Goal: Check status: Check status

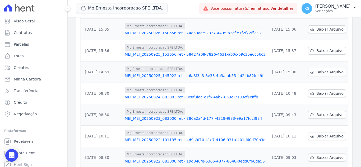
scroll to position [167, 0]
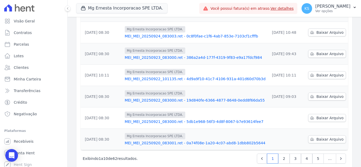
drag, startPoint x: 183, startPoint y: 8, endPoint x: 185, endPoint y: 25, distance: 16.9
click at [183, 8] on div "Mg Ernesta Incorporacao SPE LTDA. Você possui apenas um empreendimento Aplicar" at bounding box center [136, 8] width 121 height 17
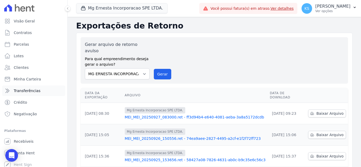
scroll to position [3, 0]
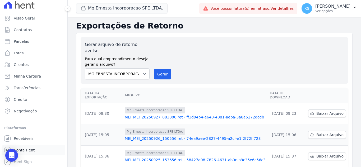
click at [25, 149] on span "Conta Hent" at bounding box center [24, 150] width 21 height 5
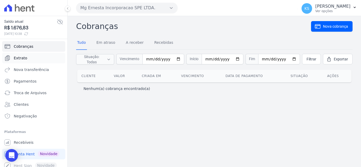
click at [23, 58] on span "Extrato" at bounding box center [20, 57] width 13 height 5
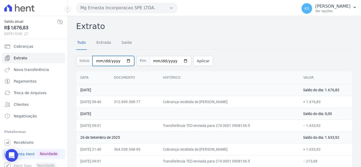
click at [124, 59] on input "[DATE]" at bounding box center [113, 61] width 42 height 10
click at [122, 62] on input "[DATE]" at bounding box center [113, 61] width 42 height 10
type input "[DATE]"
click at [179, 61] on input "[DATE]" at bounding box center [170, 61] width 42 height 10
type input "[DATE]"
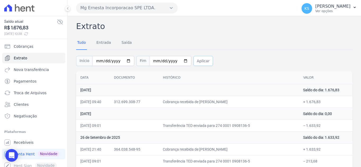
click at [195, 62] on button "Aplicar" at bounding box center [203, 61] width 20 height 10
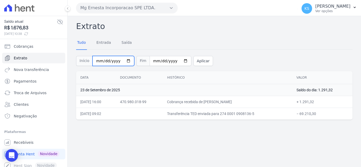
click at [124, 60] on input "[DATE]" at bounding box center [113, 61] width 42 height 10
type input "[DATE]"
click at [178, 61] on input "[DATE]" at bounding box center [170, 61] width 42 height 10
type input "[DATE]"
click at [198, 62] on button "Aplicar" at bounding box center [203, 61] width 20 height 10
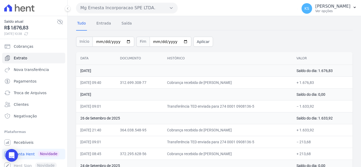
scroll to position [40, 0]
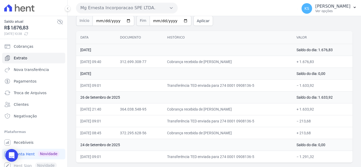
drag, startPoint x: 80, startPoint y: 78, endPoint x: 307, endPoint y: 169, distance: 244.7
click at [307, 167] on html "Saldo atual R$ 1.676,83 30/09/2025, 10:38 Cobranças Extrato Nova transferência …" at bounding box center [180, 83] width 361 height 167
copy table
click at [258, 48] on td "[DATE]" at bounding box center [184, 50] width 216 height 12
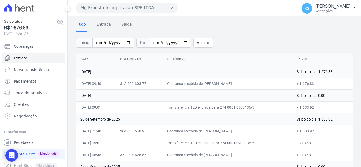
scroll to position [0, 0]
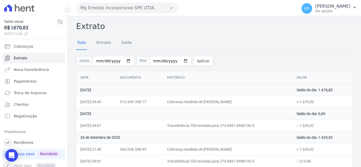
click at [214, 29] on h2 "Extrato" at bounding box center [214, 26] width 276 height 12
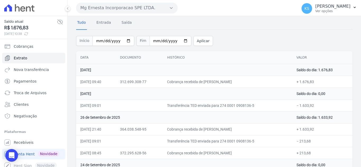
scroll to position [40, 0]
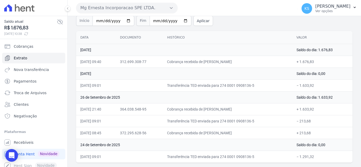
click at [208, 39] on th "Histórico" at bounding box center [227, 37] width 129 height 13
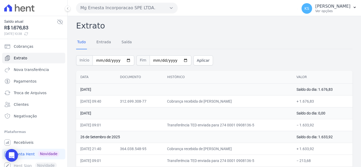
scroll to position [0, 0]
drag, startPoint x: 240, startPoint y: 49, endPoint x: 242, endPoint y: 56, distance: 7.1
click at [240, 50] on div "Início 2025-09-24 Fim 2025-09-30 Aplicar" at bounding box center [214, 60] width 276 height 22
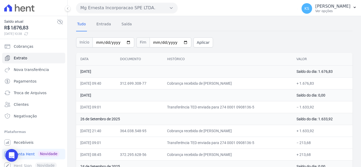
scroll to position [40, 0]
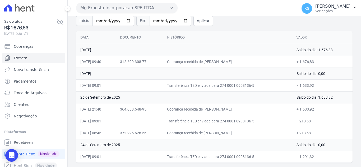
click at [244, 43] on th "Histórico" at bounding box center [227, 37] width 129 height 13
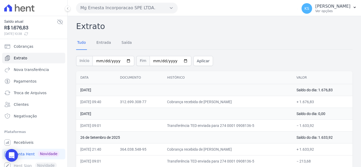
click at [217, 72] on th "Histórico" at bounding box center [227, 77] width 129 height 13
